Goal: Transaction & Acquisition: Purchase product/service

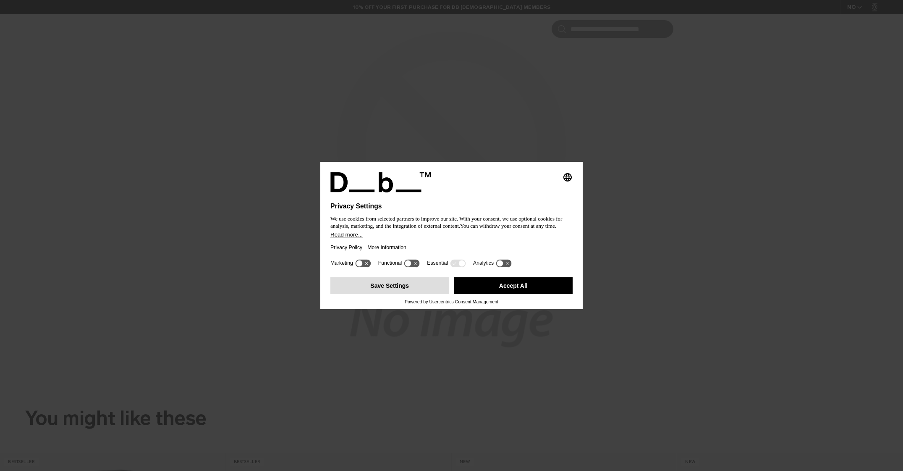
click at [403, 292] on button "Save Settings" at bounding box center [389, 285] width 119 height 17
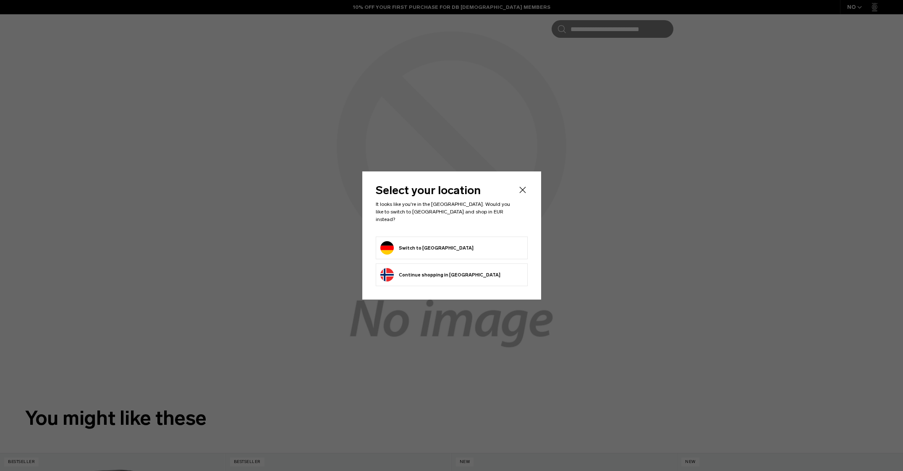
click at [434, 246] on button "Switch to Germany" at bounding box center [426, 247] width 93 height 13
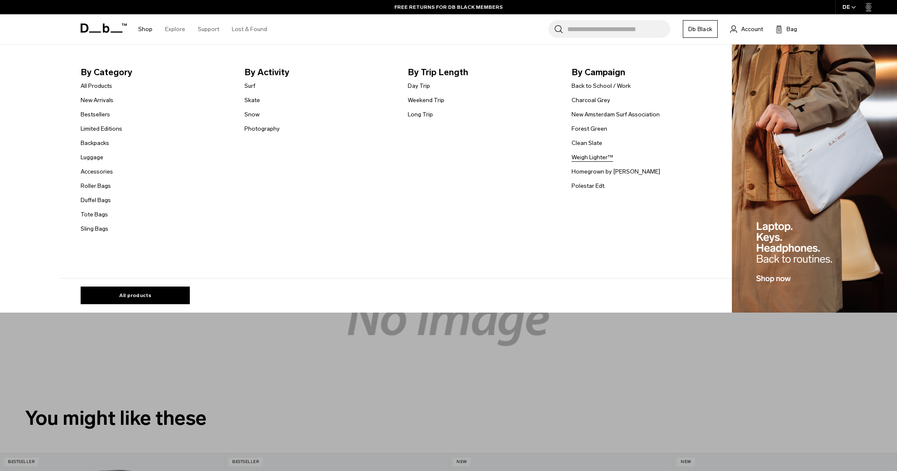
click at [594, 158] on link "Weigh Lighter™" at bounding box center [592, 157] width 42 height 9
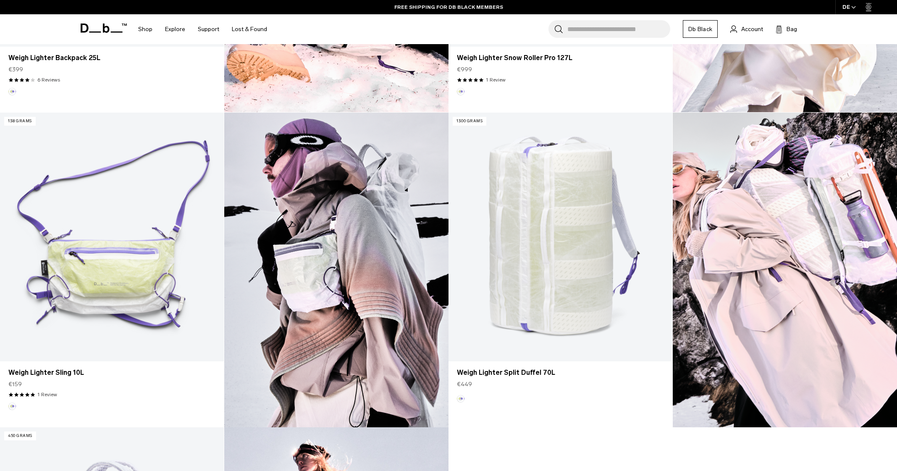
scroll to position [279, 0]
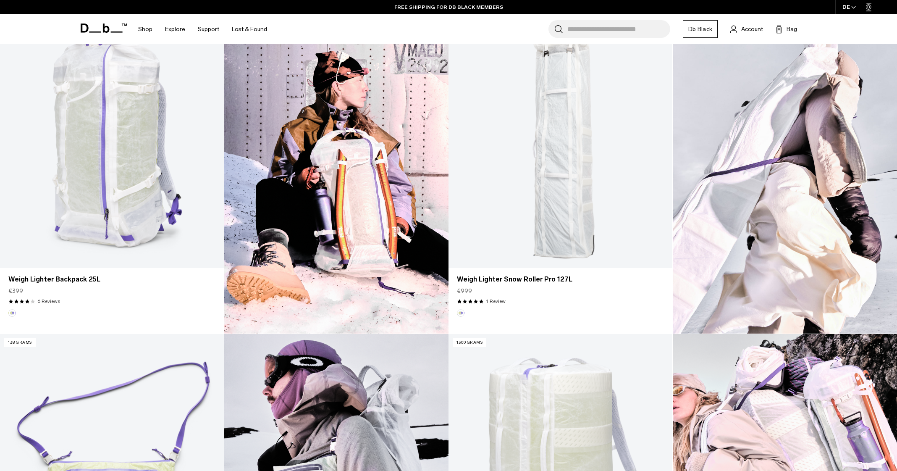
click at [347, 194] on img at bounding box center [336, 176] width 224 height 315
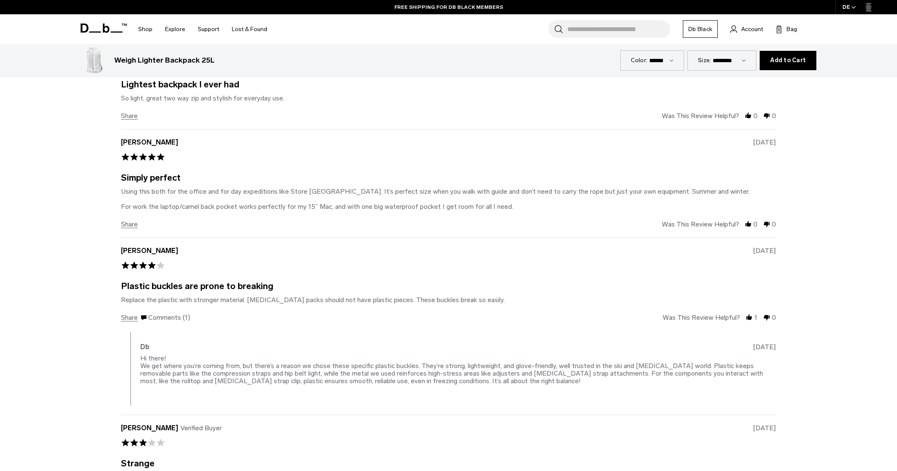
scroll to position [2061, 0]
